Goal: Transaction & Acquisition: Obtain resource

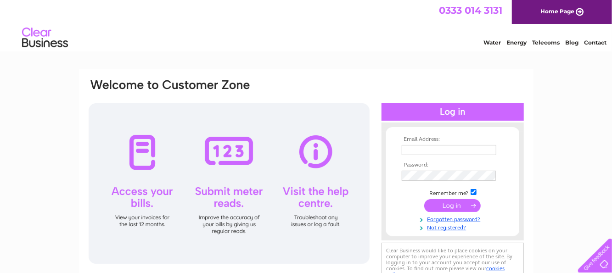
type input "sharon.mill@fitwise.co.uk"
click at [447, 203] on input "submit" at bounding box center [452, 205] width 56 height 13
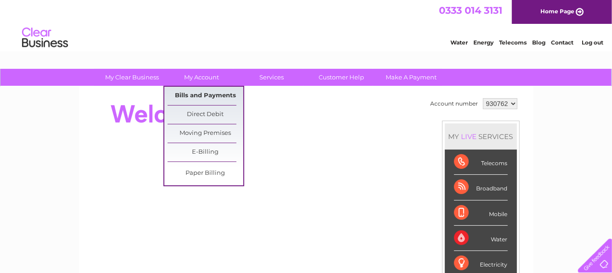
click at [196, 91] on link "Bills and Payments" at bounding box center [206, 96] width 76 height 18
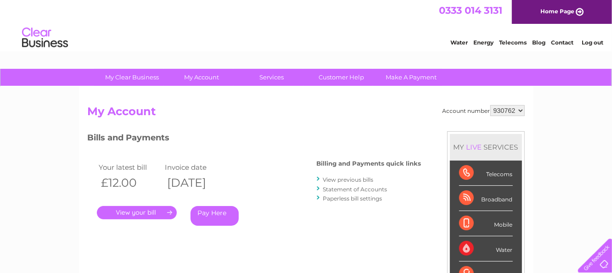
click at [521, 108] on select "930762 966732" at bounding box center [507, 110] width 34 height 11
select select "966732"
click at [491, 105] on select "930762 966732" at bounding box center [507, 110] width 34 height 11
click at [152, 211] on link "." at bounding box center [137, 212] width 80 height 13
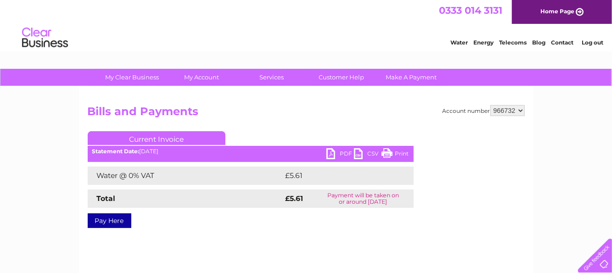
click at [332, 151] on link "PDF" at bounding box center [340, 154] width 28 height 13
click at [522, 108] on select "930762 966732" at bounding box center [507, 110] width 34 height 11
click at [597, 45] on link "Log out" at bounding box center [593, 42] width 22 height 7
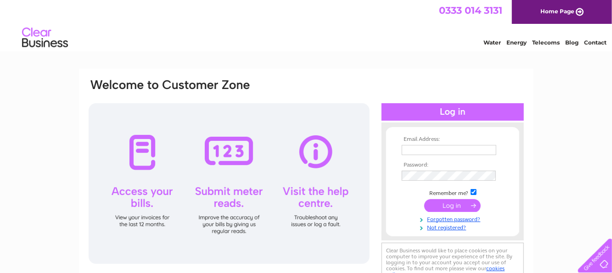
type input "sharon.mill@fitwise.co.uk"
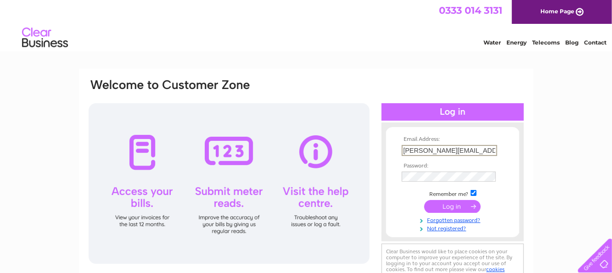
drag, startPoint x: 485, startPoint y: 155, endPoint x: 380, endPoint y: 156, distance: 105.1
click at [380, 156] on div "Email Address: sharon.mill@fitwise.co.uk Password:" at bounding box center [306, 182] width 437 height 208
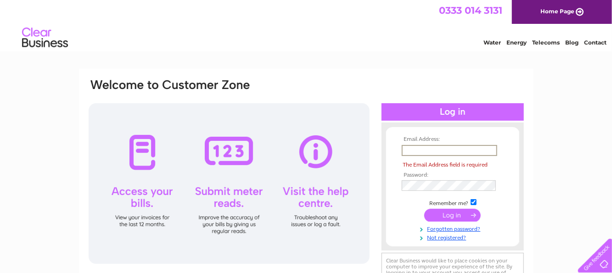
paste input "lynn@fitwise.co.uk"
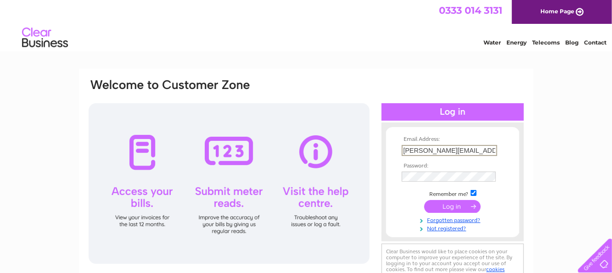
type input "lynn@fitwise.co.uk"
click at [356, 176] on div "Email Address: lynn@fitwise.co.uk Password:" at bounding box center [306, 182] width 437 height 208
click at [431, 208] on input "submit" at bounding box center [452, 205] width 56 height 13
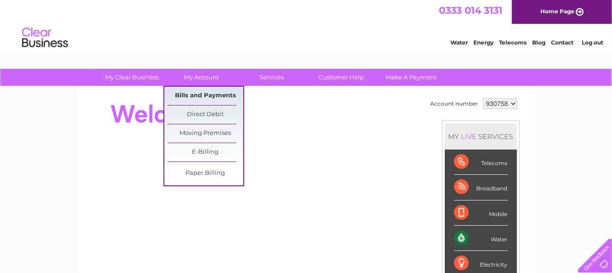
click at [201, 99] on link "Bills and Payments" at bounding box center [206, 96] width 76 height 18
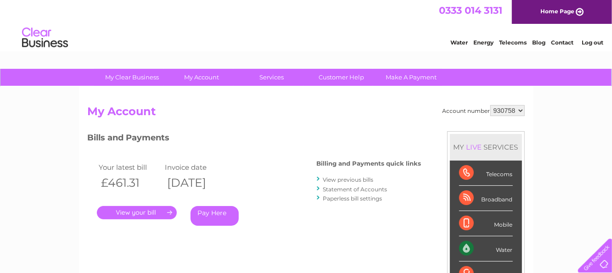
click at [145, 213] on link "." at bounding box center [137, 212] width 80 height 13
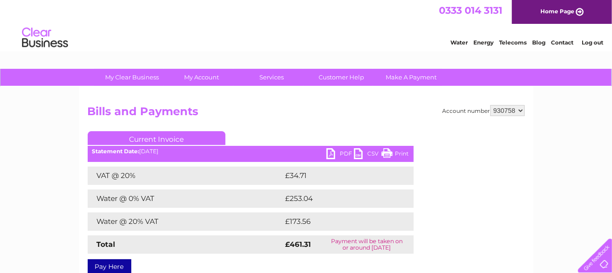
click at [329, 153] on link "PDF" at bounding box center [340, 154] width 28 height 13
click at [520, 109] on select "930758 930760 930762 931331 934497" at bounding box center [507, 110] width 34 height 11
select select "930760"
click at [491, 105] on select "930758 930760 930762 931331 934497" at bounding box center [507, 110] width 34 height 11
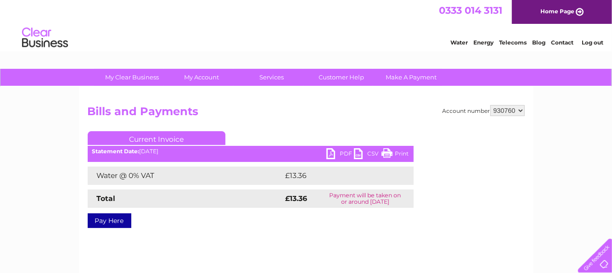
click at [330, 154] on link "PDF" at bounding box center [340, 154] width 28 height 13
click at [523, 108] on select "930758 930760 930762 931331 934497" at bounding box center [507, 110] width 34 height 11
click at [594, 45] on link "Log out" at bounding box center [593, 42] width 22 height 7
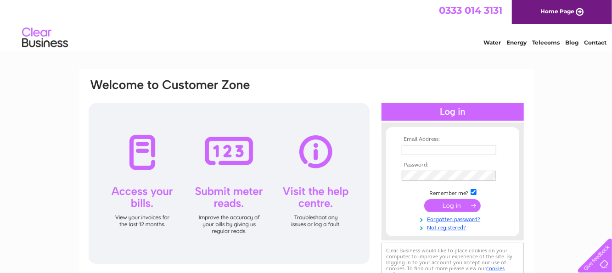
type input "[PERSON_NAME][EMAIL_ADDRESS][DOMAIN_NAME]"
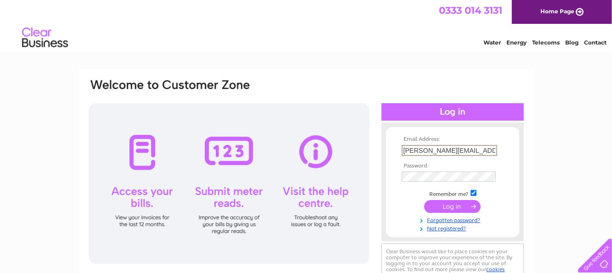
drag, startPoint x: 481, startPoint y: 148, endPoint x: 375, endPoint y: 149, distance: 106.0
click at [375, 149] on div "Email Address: [PERSON_NAME][EMAIL_ADDRESS][DOMAIN_NAME] Password:" at bounding box center [306, 182] width 437 height 208
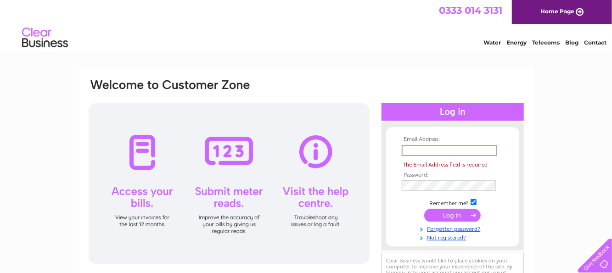
paste input "[EMAIL_ADDRESS][DOMAIN_NAME]"
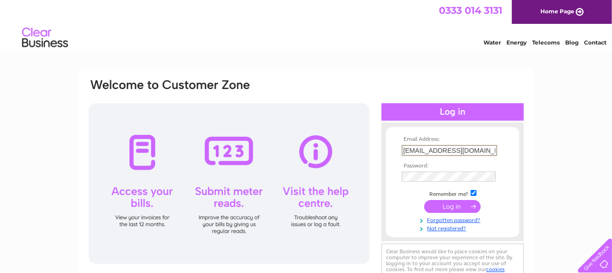
type input "[EMAIL_ADDRESS][DOMAIN_NAME]"
click at [375, 174] on div "Email Address: [EMAIL_ADDRESS][DOMAIN_NAME] Password:" at bounding box center [306, 182] width 437 height 208
click at [429, 204] on input "submit" at bounding box center [452, 206] width 56 height 13
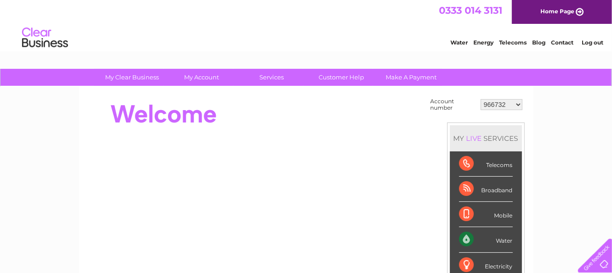
click at [518, 102] on select "966732 30267103 30285797 30285799" at bounding box center [502, 104] width 42 height 11
select select "30267103"
click at [481, 99] on select "966732 30267103 30285797 30285799" at bounding box center [502, 104] width 42 height 11
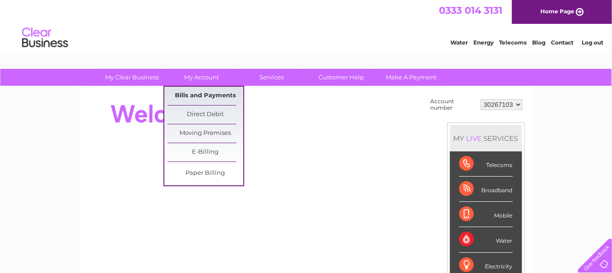
click at [199, 92] on link "Bills and Payments" at bounding box center [206, 96] width 76 height 18
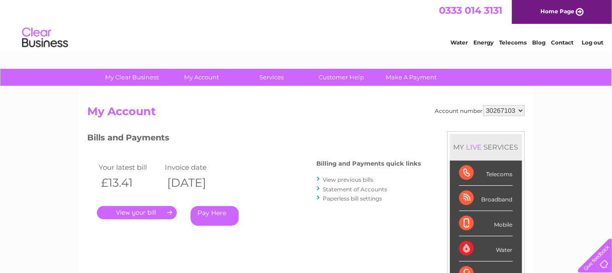
click at [521, 109] on select "966732 30267103 30285797 30285799" at bounding box center [504, 110] width 42 height 11
select select "30285797"
click at [483, 105] on select "966732 30267103 30285797 30285799" at bounding box center [504, 110] width 42 height 11
click at [145, 208] on link "." at bounding box center [137, 212] width 80 height 13
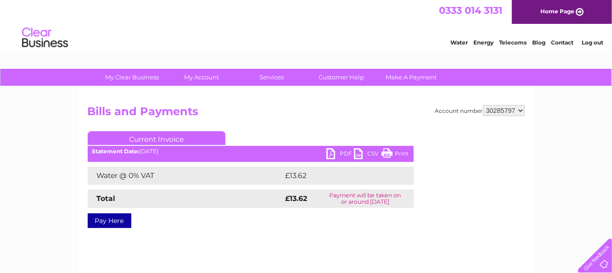
click at [327, 151] on link "PDF" at bounding box center [340, 154] width 28 height 13
click at [519, 108] on select "966732 30267103 30285797 30285799" at bounding box center [504, 110] width 42 height 11
select select "30285799"
click at [483, 105] on select "966732 30267103 30285797 30285799" at bounding box center [504, 110] width 42 height 11
click at [330, 151] on link "PDF" at bounding box center [340, 154] width 28 height 13
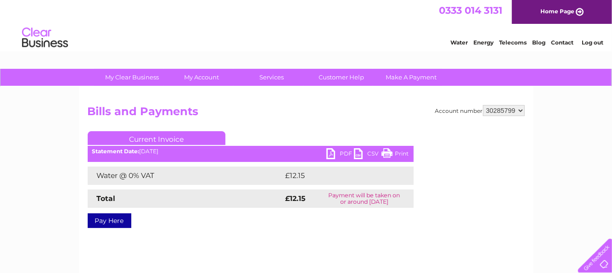
click at [523, 112] on select "966732 30267103 30285797 30285799" at bounding box center [504, 110] width 42 height 11
drag, startPoint x: 597, startPoint y: 42, endPoint x: 593, endPoint y: 45, distance: 5.2
click at [597, 42] on link "Log out" at bounding box center [593, 42] width 22 height 7
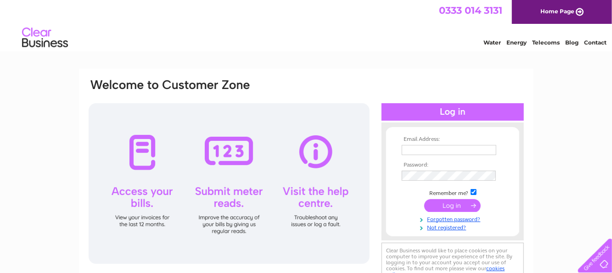
type input "[PERSON_NAME][EMAIL_ADDRESS][DOMAIN_NAME]"
click at [449, 204] on input "submit" at bounding box center [452, 205] width 56 height 13
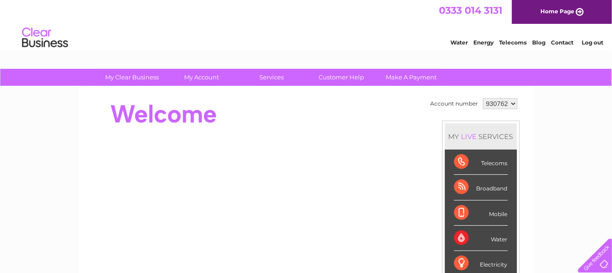
click at [512, 101] on select "930762 966732" at bounding box center [500, 103] width 34 height 11
click at [592, 40] on link "Log out" at bounding box center [593, 42] width 22 height 7
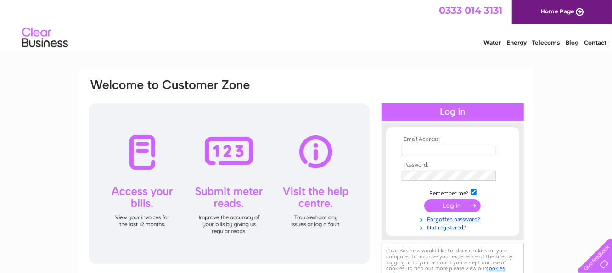
type input "sharon.mill@fitwise.co.uk"
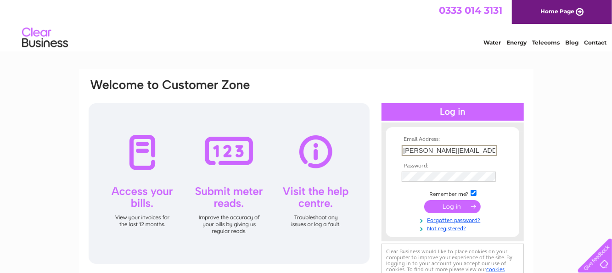
drag, startPoint x: 484, startPoint y: 150, endPoint x: 354, endPoint y: 149, distance: 129.9
click at [360, 153] on div "Email Address: sharon.mill@fitwise.co.uk Password:" at bounding box center [306, 182] width 437 height 208
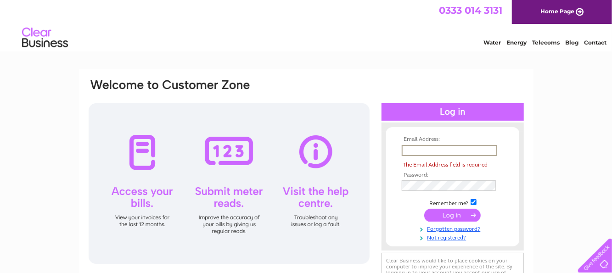
click at [425, 155] on input "text" at bounding box center [449, 150] width 95 height 11
paste input "lynn@fitwise.co.uk"
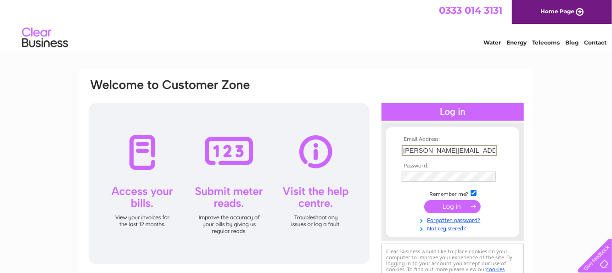
type input "lynn@fitwise.co.uk"
click at [385, 181] on div "Email Address: lynn@fitwise.co.uk Password:" at bounding box center [452, 182] width 142 height 101
click at [424, 200] on input "submit" at bounding box center [452, 206] width 56 height 13
click at [432, 207] on input "submit" at bounding box center [452, 205] width 56 height 13
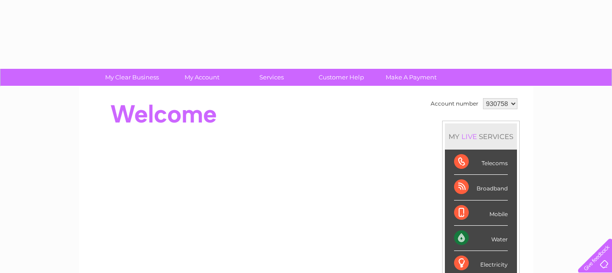
click at [448, 201] on li "Mobile" at bounding box center [481, 213] width 72 height 25
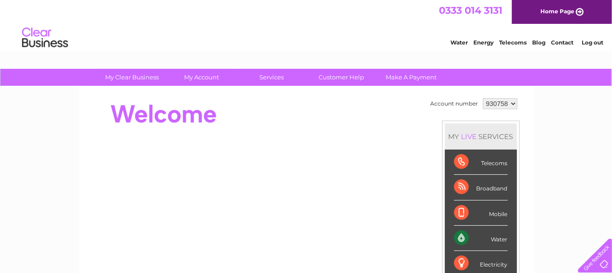
click at [513, 101] on select "930758 930760 930762 931331 934497" at bounding box center [500, 103] width 34 height 11
select select "934497"
click at [483, 98] on select "930758 930760 930762 931331 934497" at bounding box center [500, 103] width 34 height 11
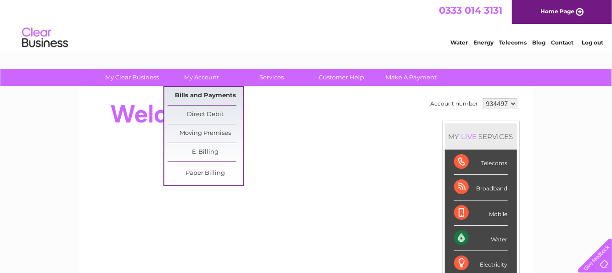
click at [205, 95] on link "Bills and Payments" at bounding box center [206, 96] width 76 height 18
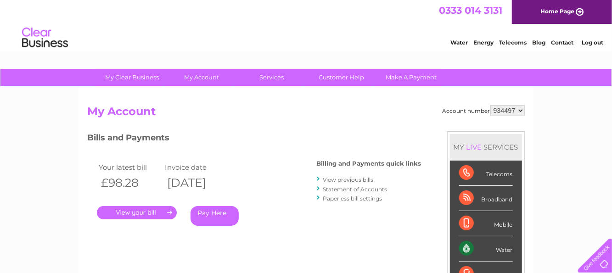
click at [132, 214] on link "." at bounding box center [137, 212] width 80 height 13
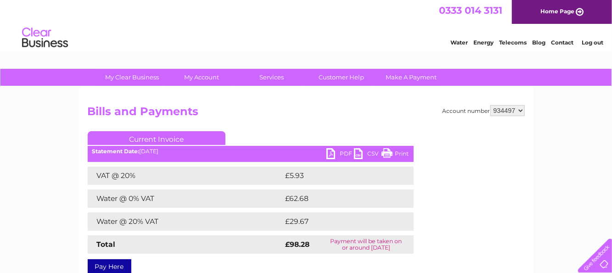
click at [329, 151] on link "PDF" at bounding box center [340, 154] width 28 height 13
click at [594, 42] on link "Log out" at bounding box center [593, 42] width 22 height 7
